Goal: Task Accomplishment & Management: Manage account settings

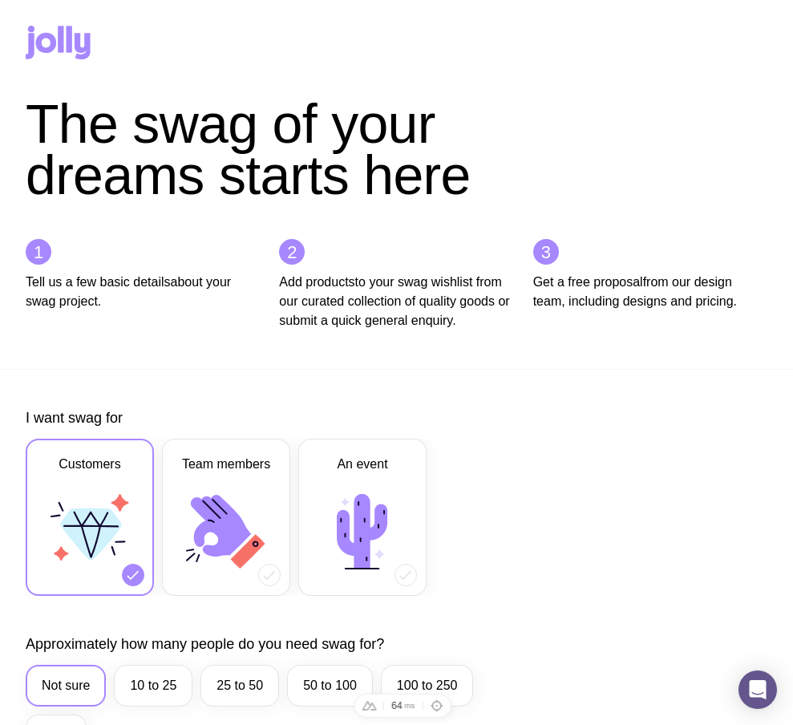
scroll to position [824, 0]
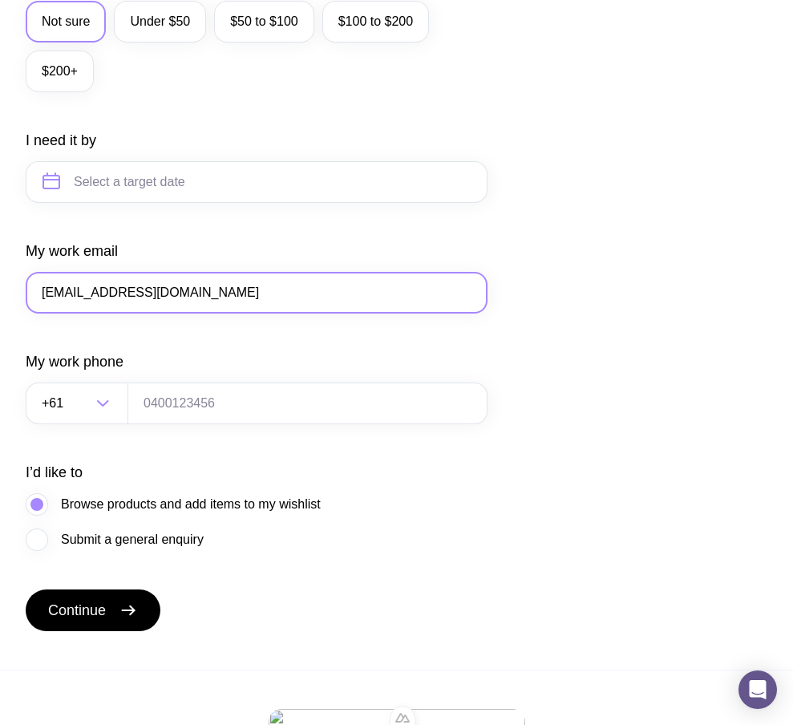
click at [58, 313] on input "ts1@gmail.com" at bounding box center [257, 293] width 462 height 42
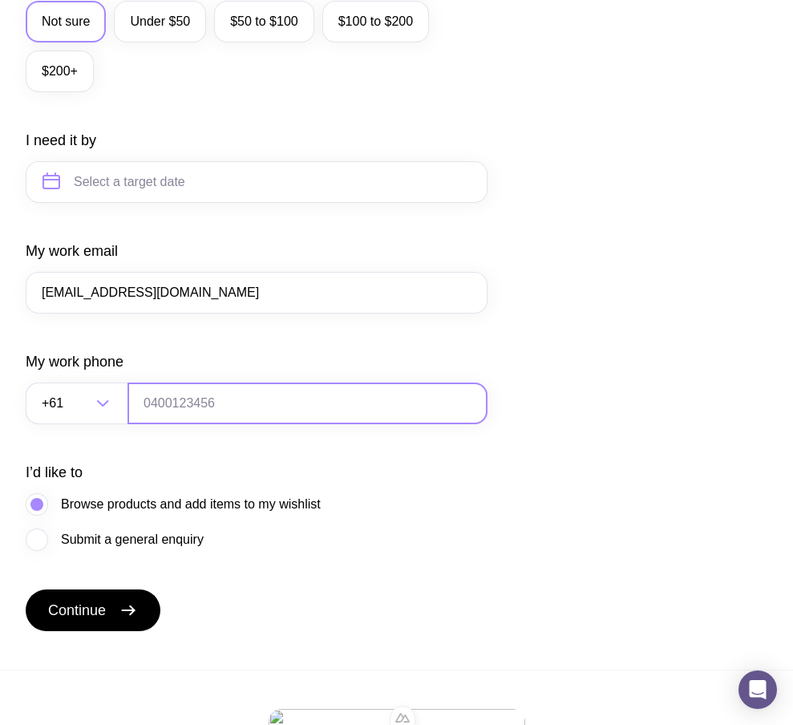
type input "ts15@gmail.com"
click at [171, 417] on input "tel" at bounding box center [307, 403] width 360 height 42
type input "0664130449"
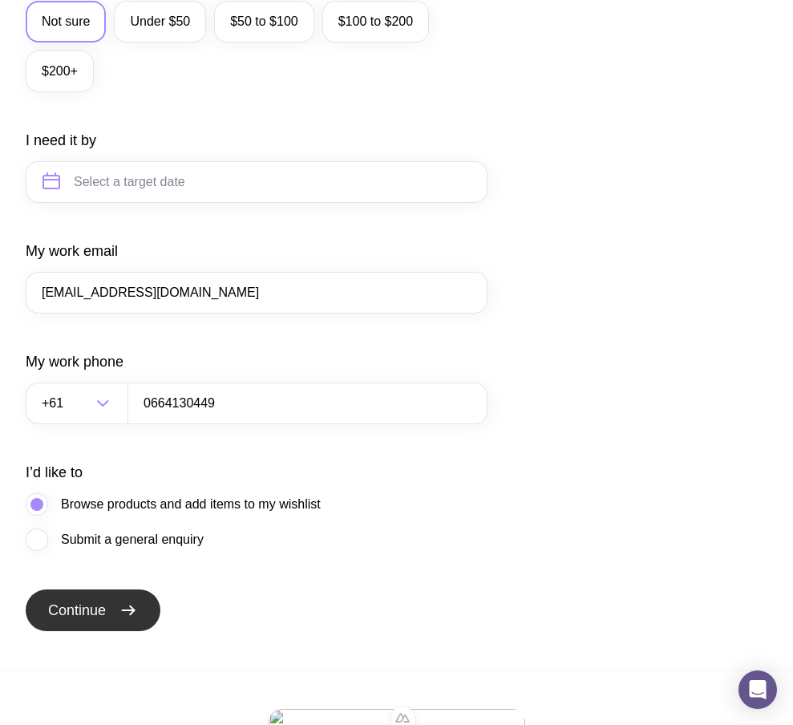
click at [93, 620] on span "Continue" at bounding box center [77, 609] width 58 height 19
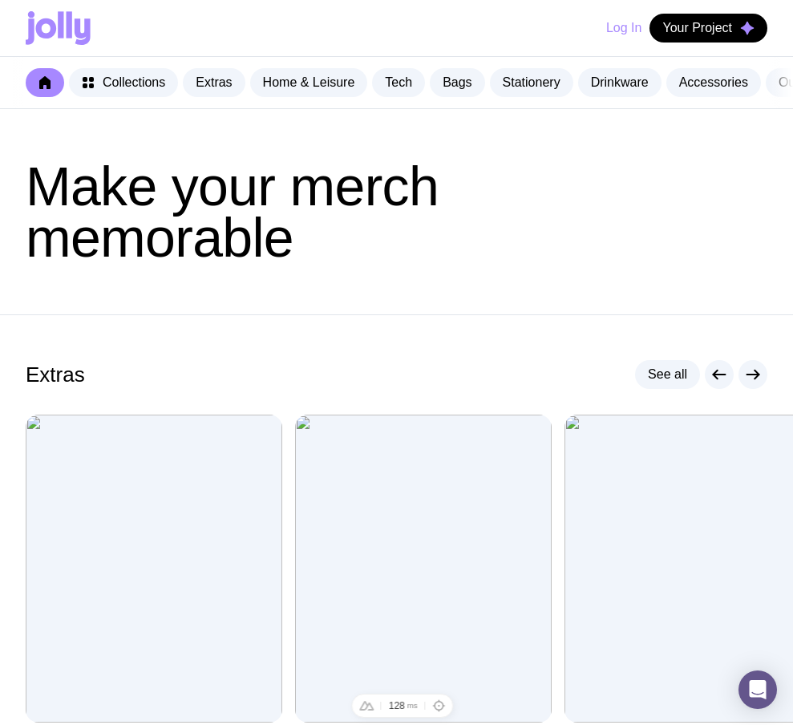
click at [616, 32] on button "Log In" at bounding box center [623, 28] width 35 height 29
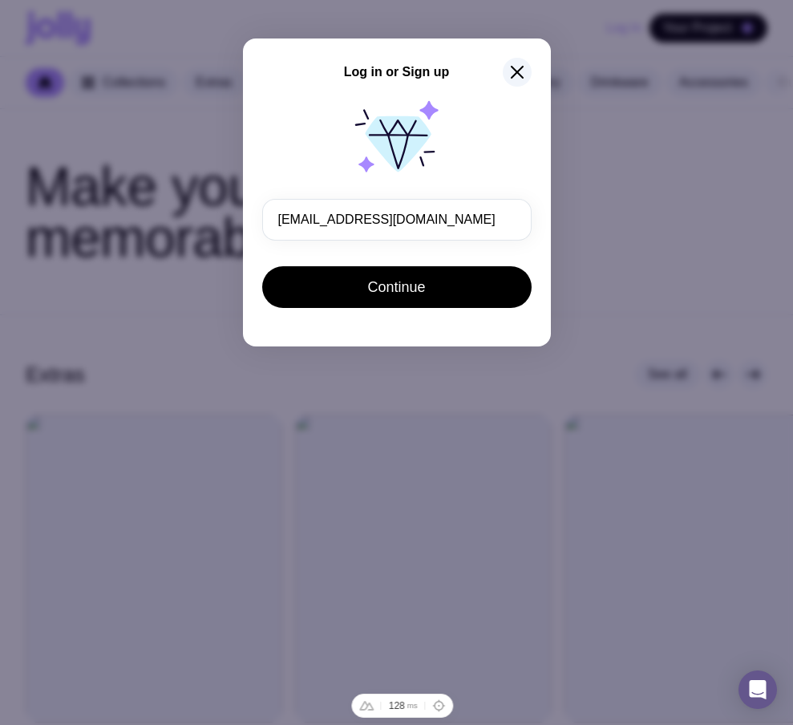
click at [657, 192] on div "Log in or Sign up ts15@gmail.com Continue" at bounding box center [396, 362] width 793 height 725
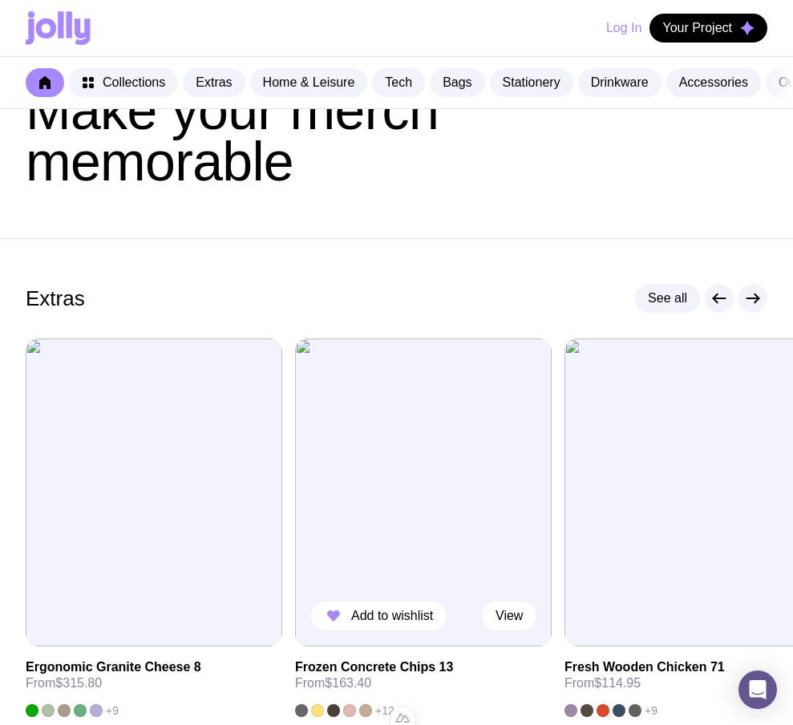
scroll to position [119, 0]
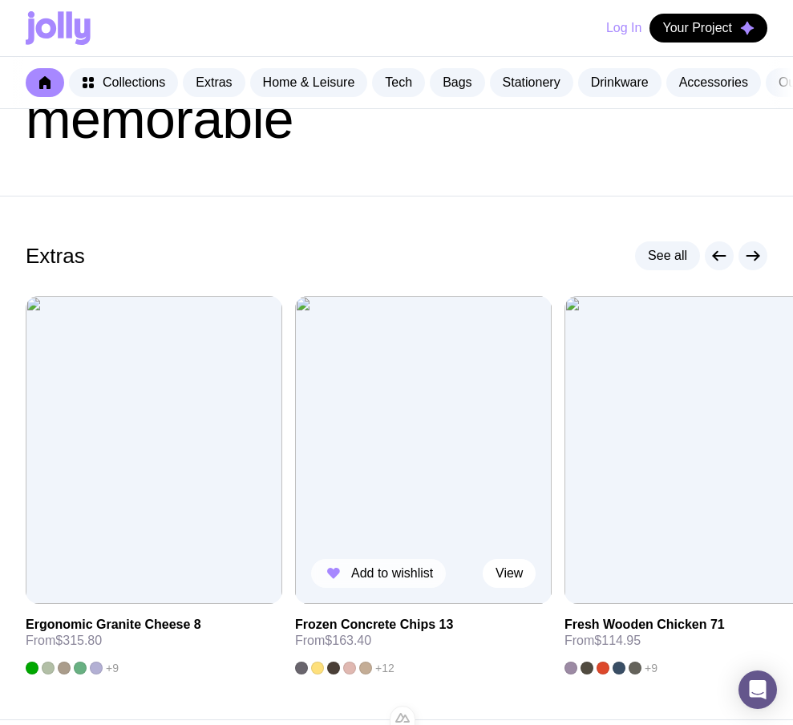
click at [336, 579] on icon "button" at bounding box center [333, 572] width 13 height 11
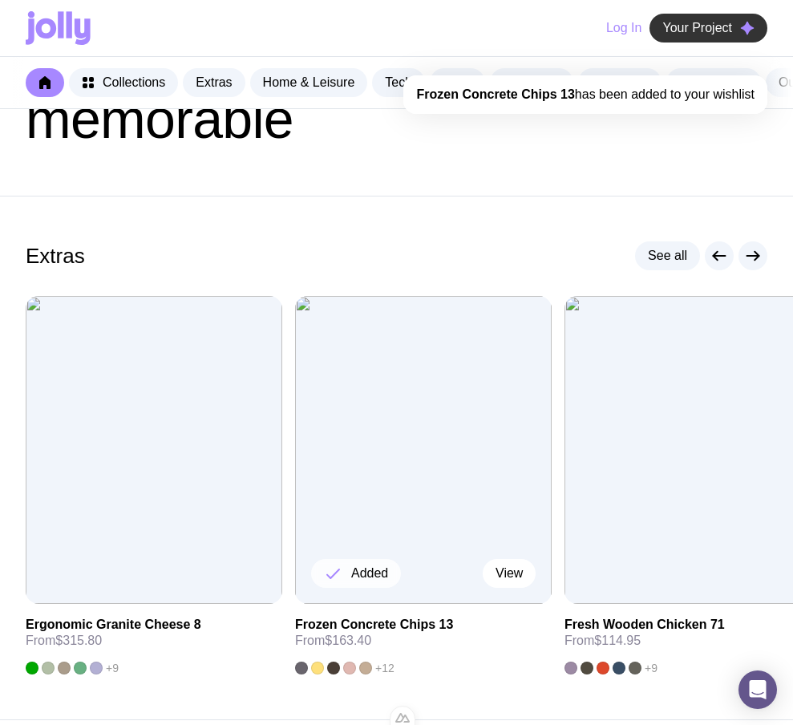
click at [722, 26] on span "Your Project" at bounding box center [697, 28] width 70 height 16
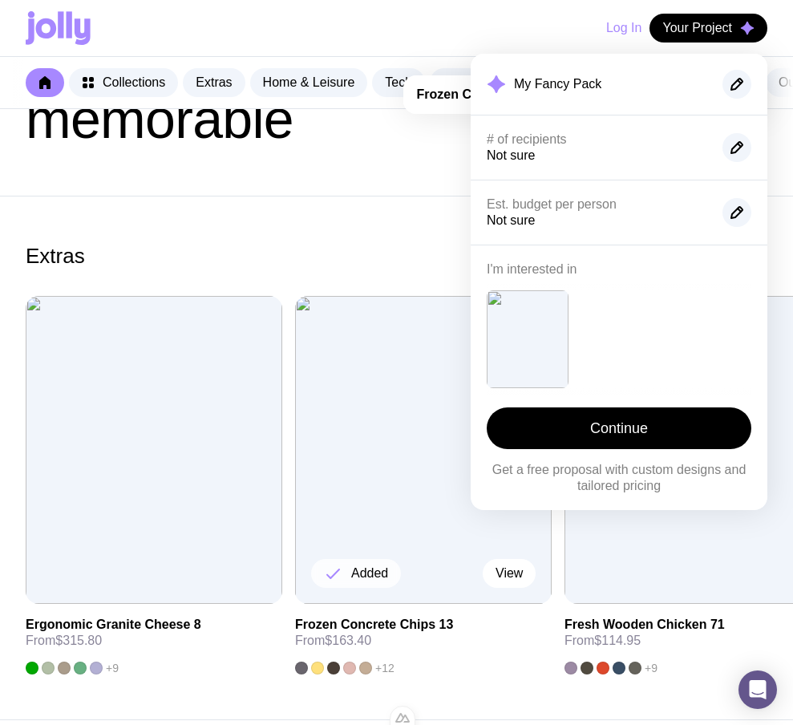
click at [307, 256] on div "Extras See all" at bounding box center [396, 255] width 741 height 29
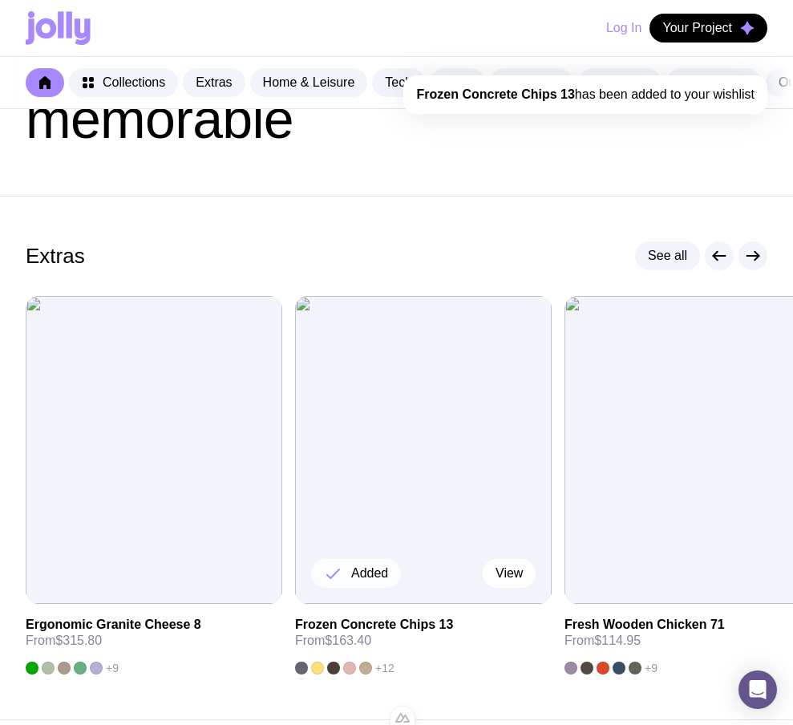
click at [623, 28] on button "Log In" at bounding box center [623, 28] width 35 height 29
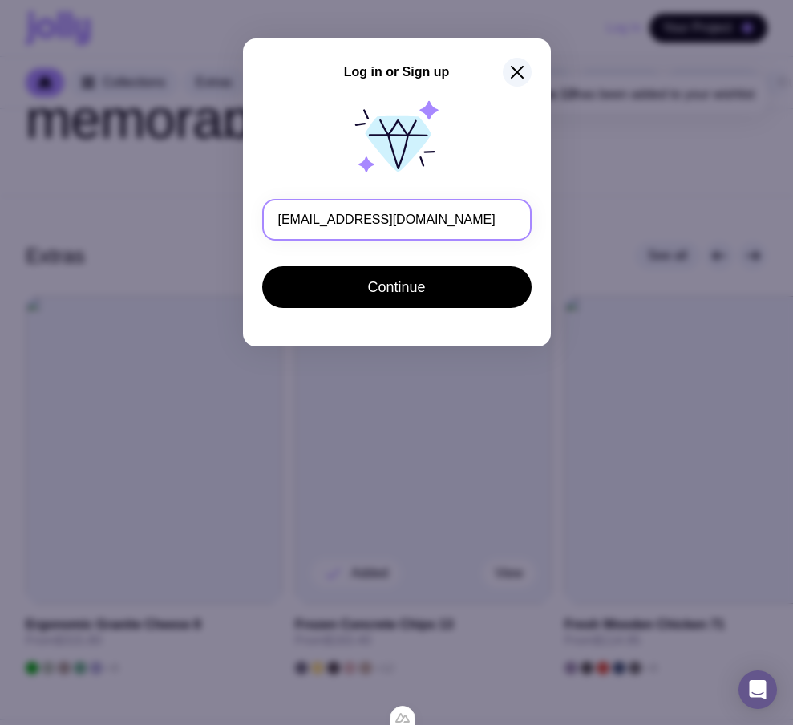
click at [300, 220] on input "ts15@gmail.com" at bounding box center [396, 220] width 269 height 42
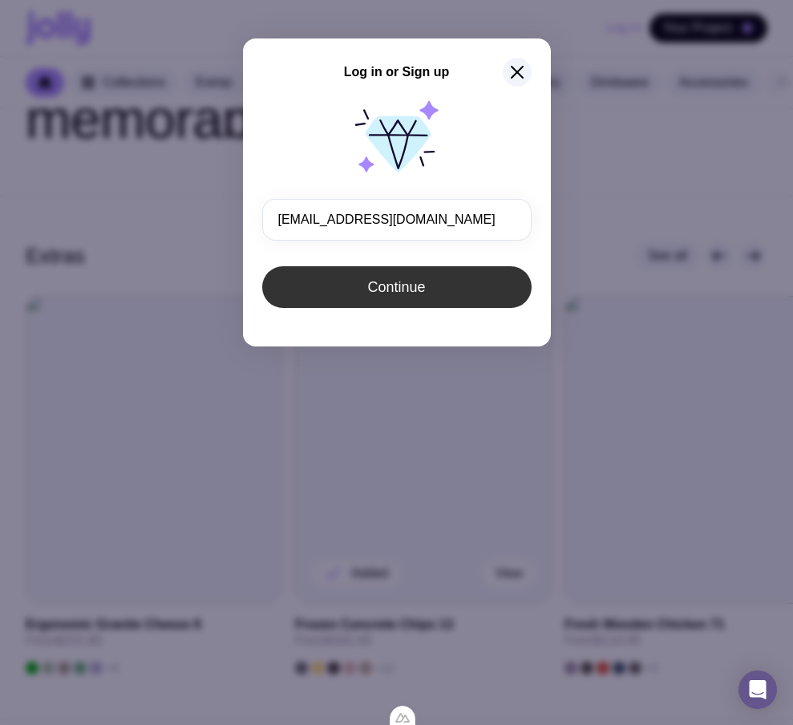
click at [364, 290] on button "Continue" at bounding box center [396, 287] width 269 height 42
type input "ts15@gmail.com"
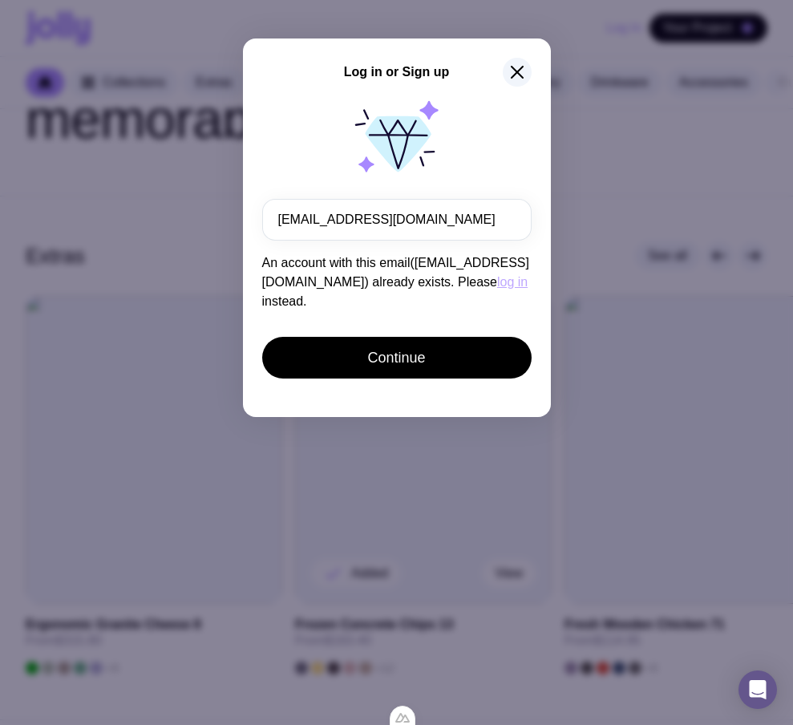
click at [497, 282] on button "log in" at bounding box center [512, 282] width 30 height 19
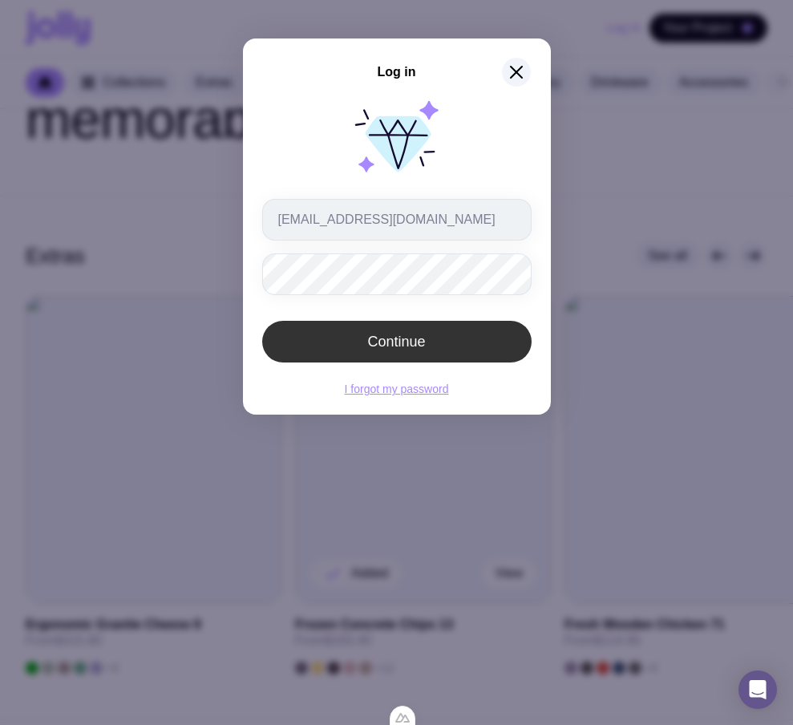
click at [307, 359] on button "Continue" at bounding box center [396, 342] width 269 height 42
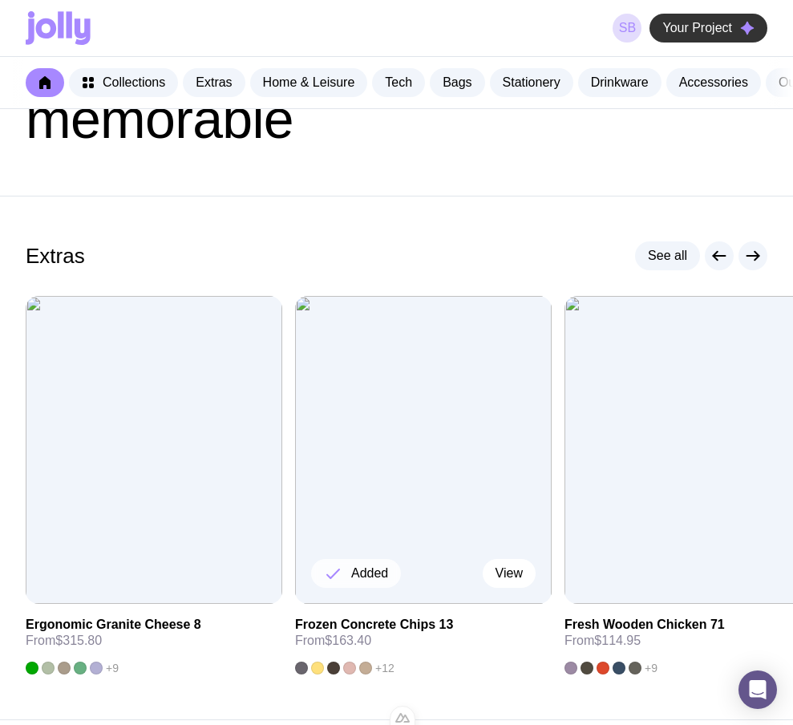
click at [743, 30] on icon "button" at bounding box center [747, 28] width 13 height 13
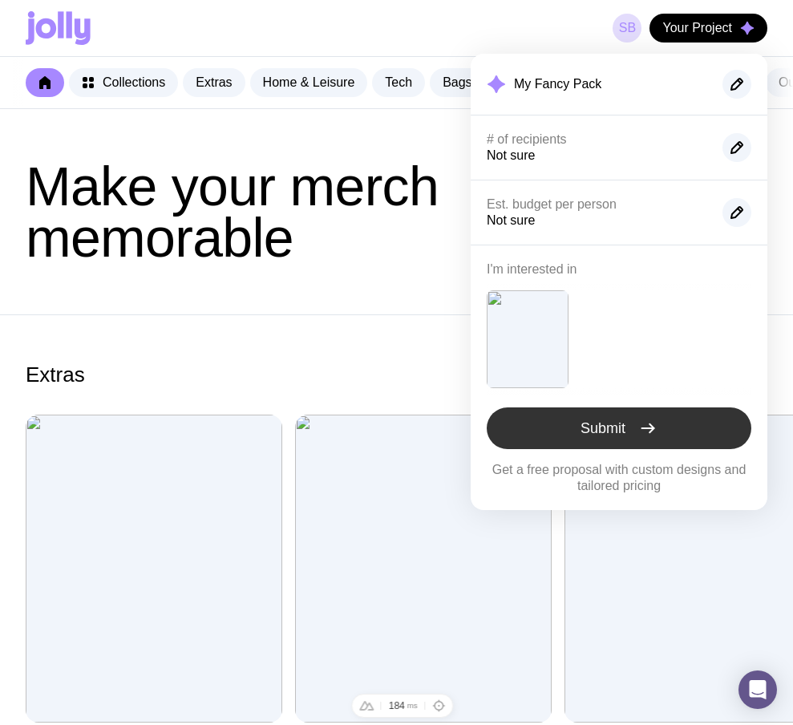
click at [650, 430] on icon "button" at bounding box center [647, 427] width 19 height 19
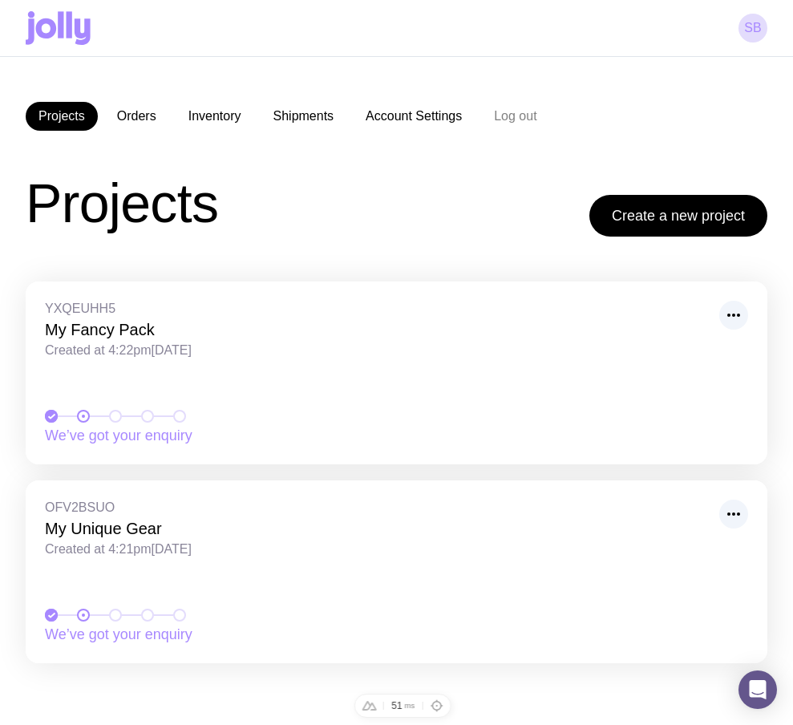
click at [67, 22] on icon at bounding box center [70, 24] width 6 height 26
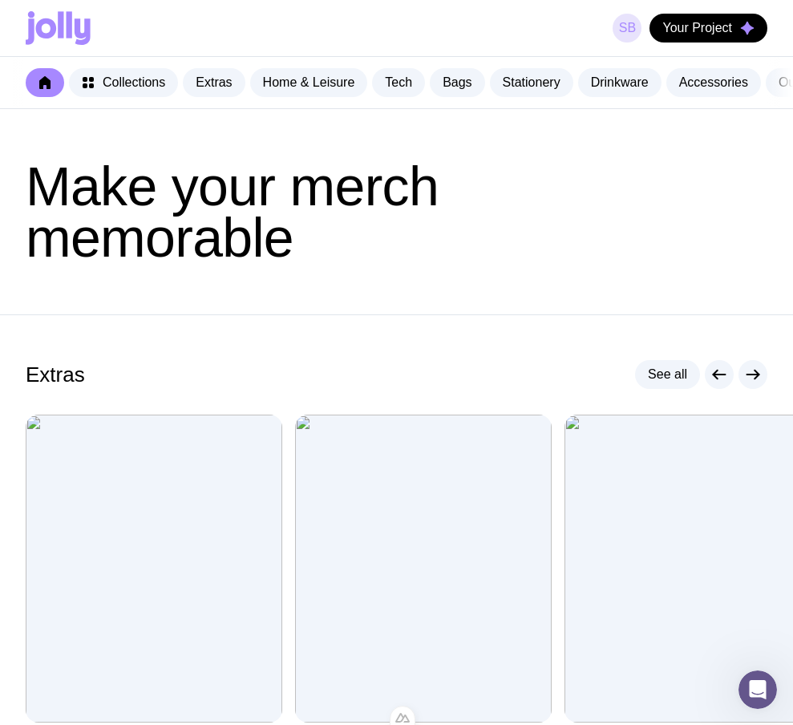
click at [633, 33] on link "SB" at bounding box center [626, 28] width 29 height 29
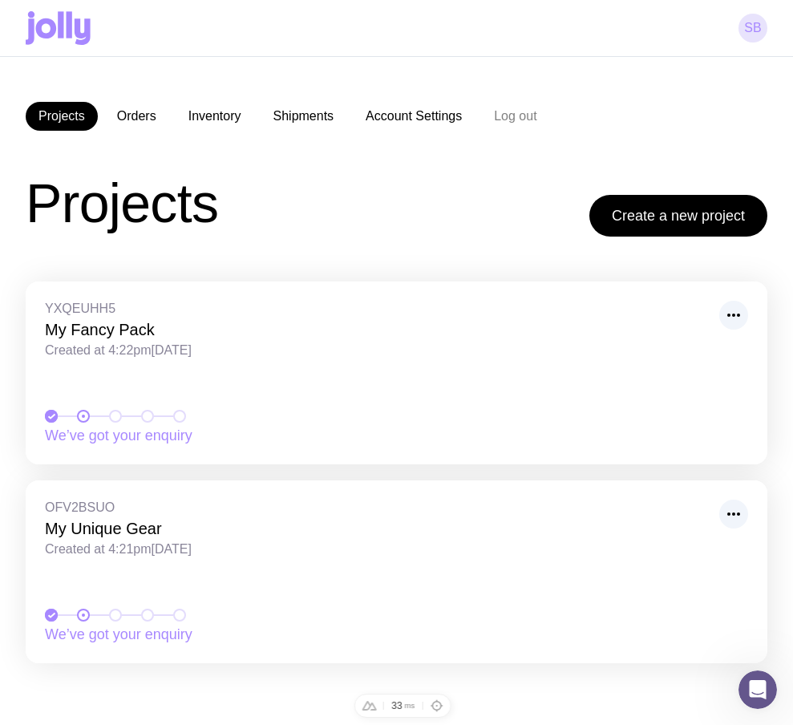
click at [740, 20] on div "SB" at bounding box center [396, 28] width 741 height 56
click at [53, 25] on icon at bounding box center [46, 28] width 21 height 20
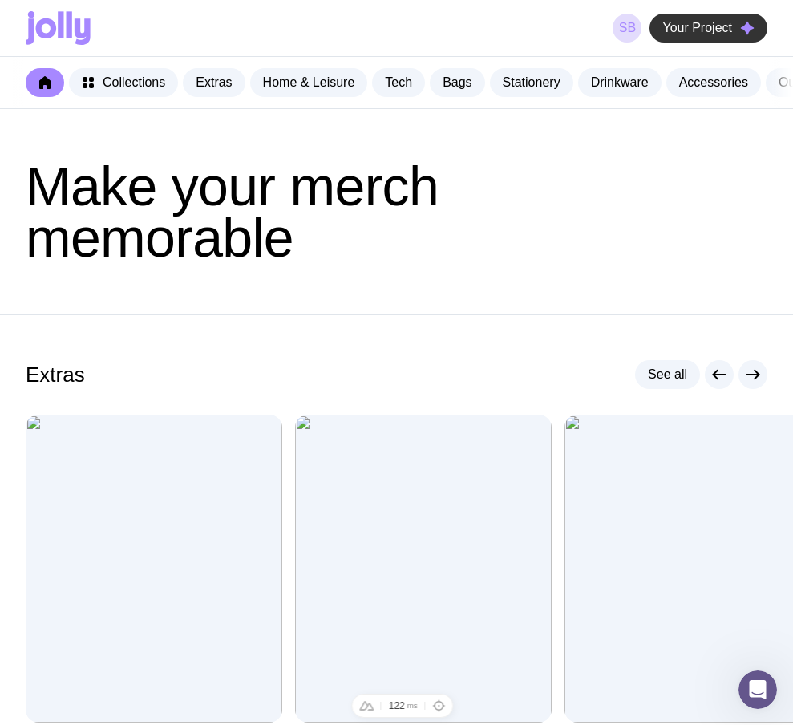
click at [701, 31] on span "Your Project" at bounding box center [697, 28] width 70 height 16
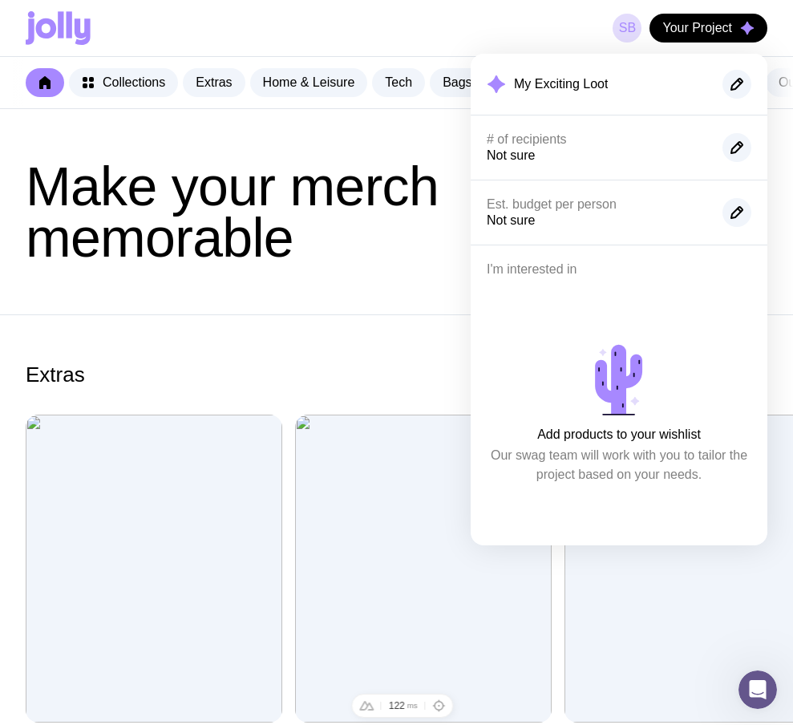
click at [353, 263] on h1 "Make your merch memorable" at bounding box center [396, 211] width 741 height 103
